Goal: Information Seeking & Learning: Learn about a topic

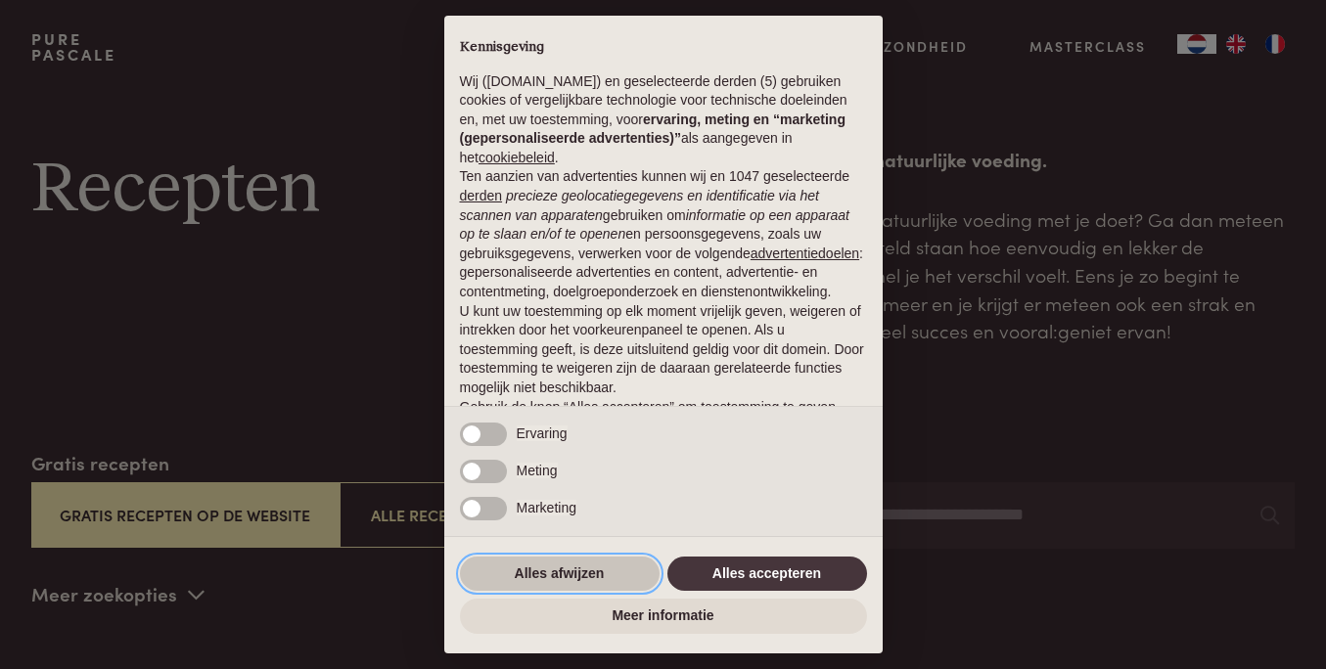
click at [570, 587] on button "Alles afwijzen" at bounding box center [560, 574] width 200 height 35
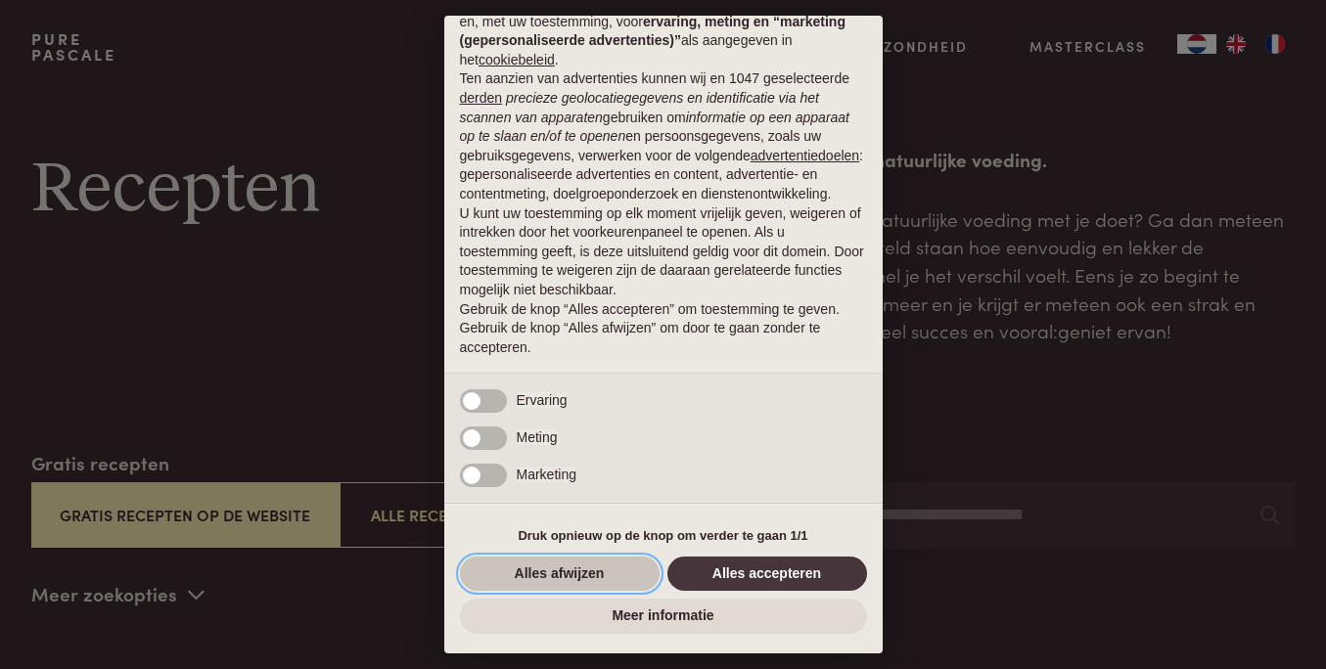
click at [593, 578] on button "Alles afwijzen" at bounding box center [560, 574] width 200 height 35
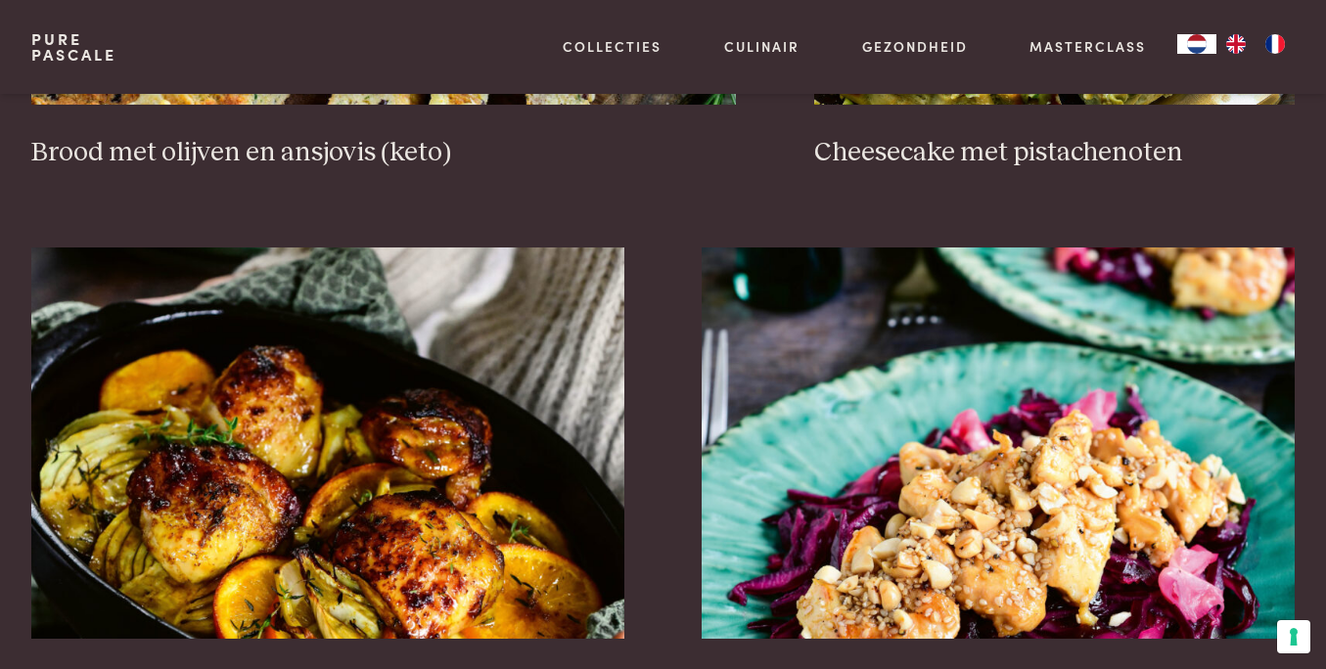
scroll to position [2070, 0]
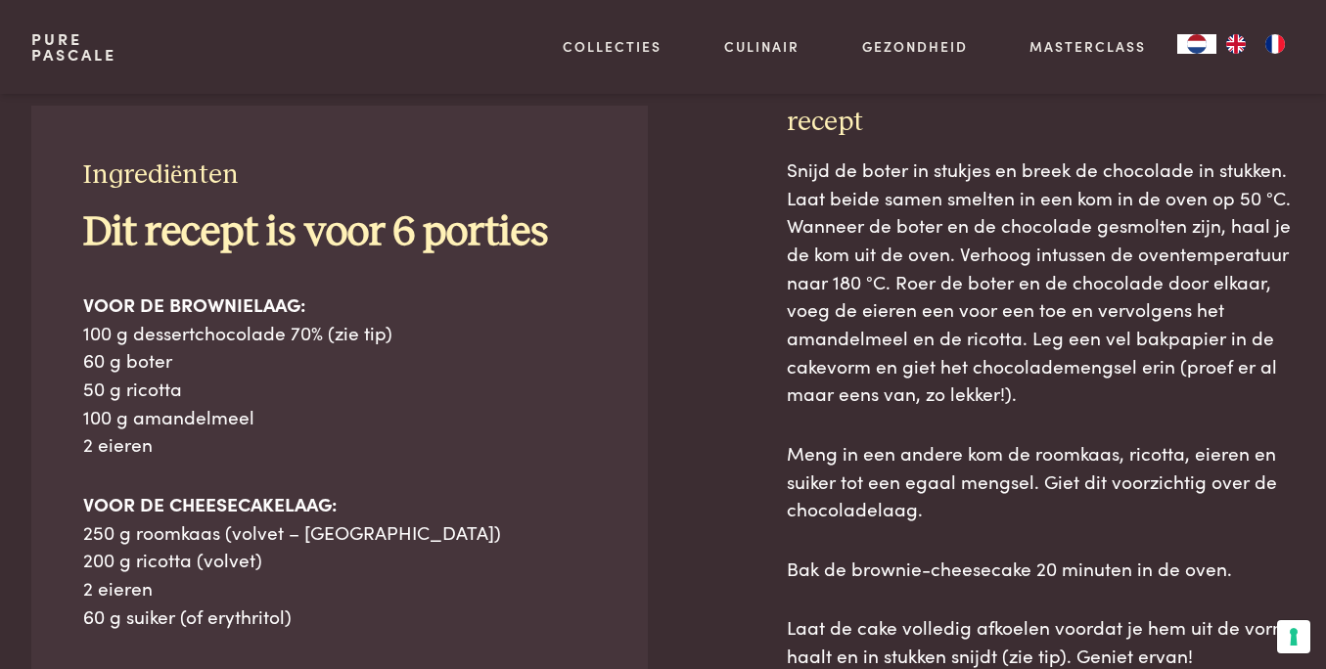
scroll to position [798, 0]
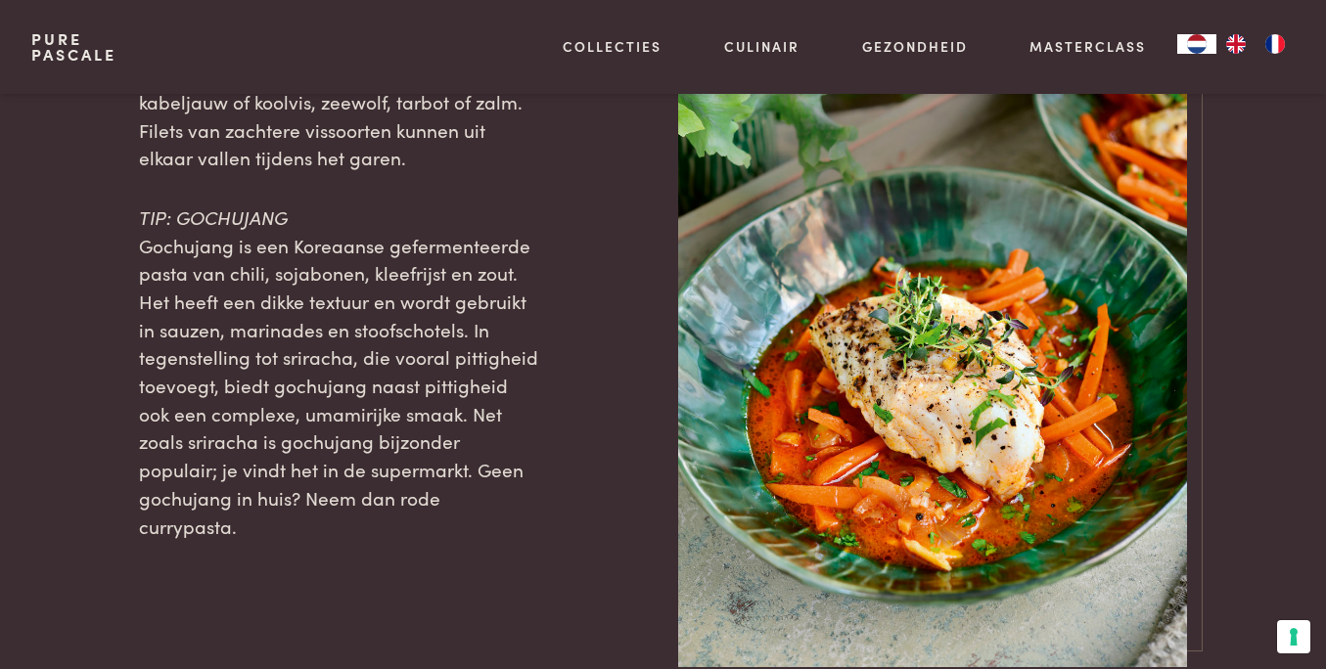
scroll to position [2064, 0]
